Goal: Find specific page/section: Find specific page/section

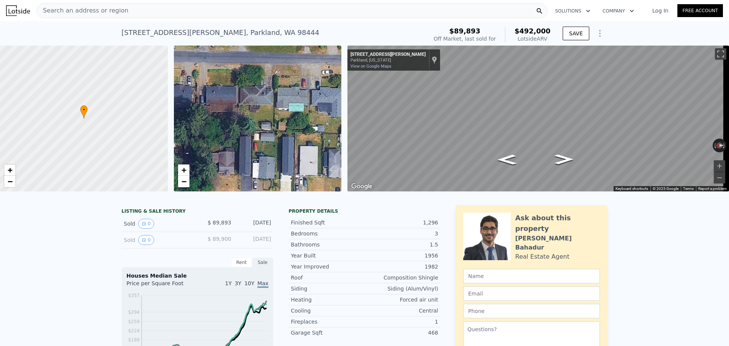
click at [165, 14] on div "Search an address or region" at bounding box center [291, 10] width 511 height 15
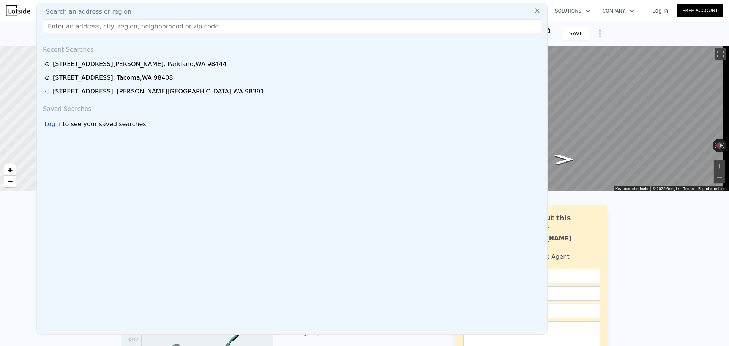
type input "[STREET_ADDRESS][PERSON_NAME]"
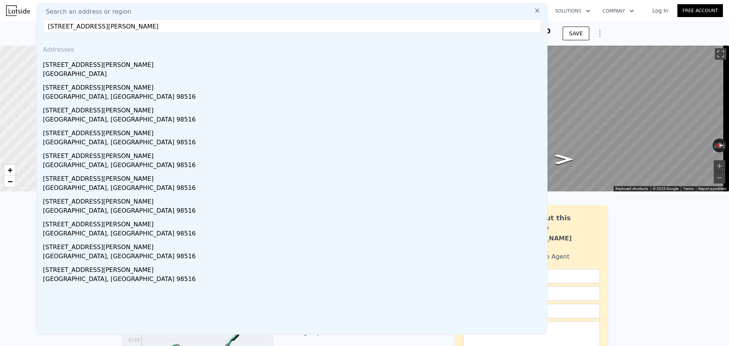
click at [210, 25] on input "[STREET_ADDRESS][PERSON_NAME]" at bounding box center [292, 26] width 498 height 14
click at [206, 30] on input "[STREET_ADDRESS][PERSON_NAME]" at bounding box center [292, 26] width 498 height 14
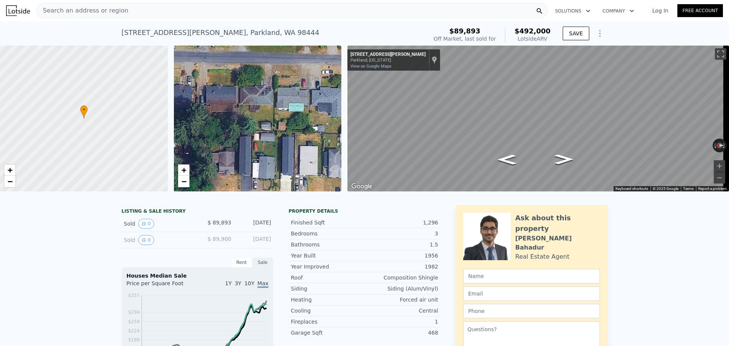
click at [293, 7] on div "Search an address or region" at bounding box center [291, 10] width 511 height 15
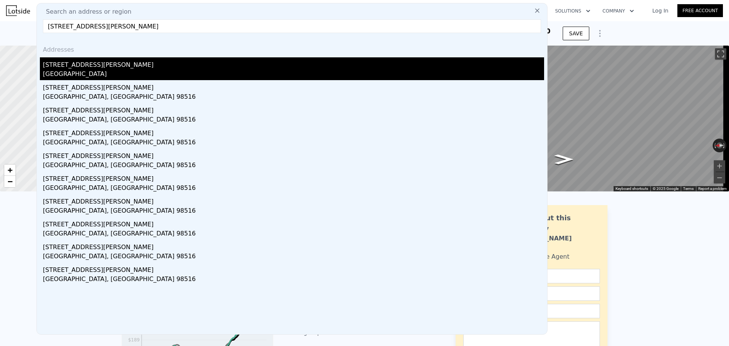
type input "[STREET_ADDRESS][PERSON_NAME]"
click at [186, 66] on div "[STREET_ADDRESS][PERSON_NAME]" at bounding box center [293, 63] width 501 height 12
